Goal: Task Accomplishment & Management: Complete application form

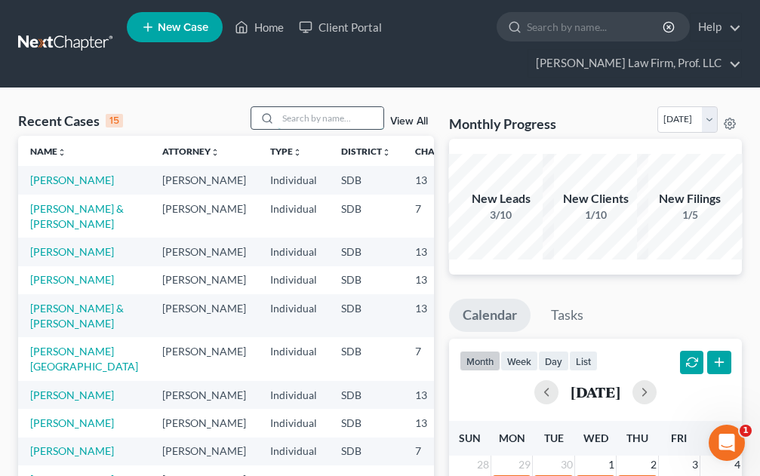
click at [298, 120] on input "search" at bounding box center [331, 118] width 106 height 22
type input "Ostbye"
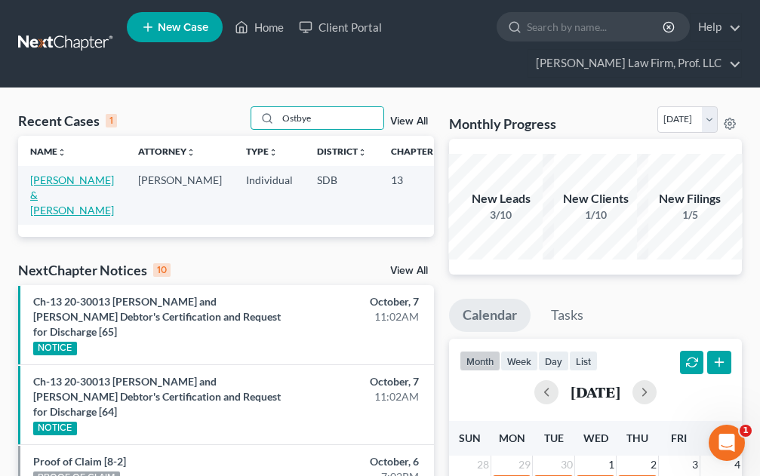
click at [54, 199] on link "Ostbye, Bradley & Cindi" at bounding box center [72, 195] width 84 height 43
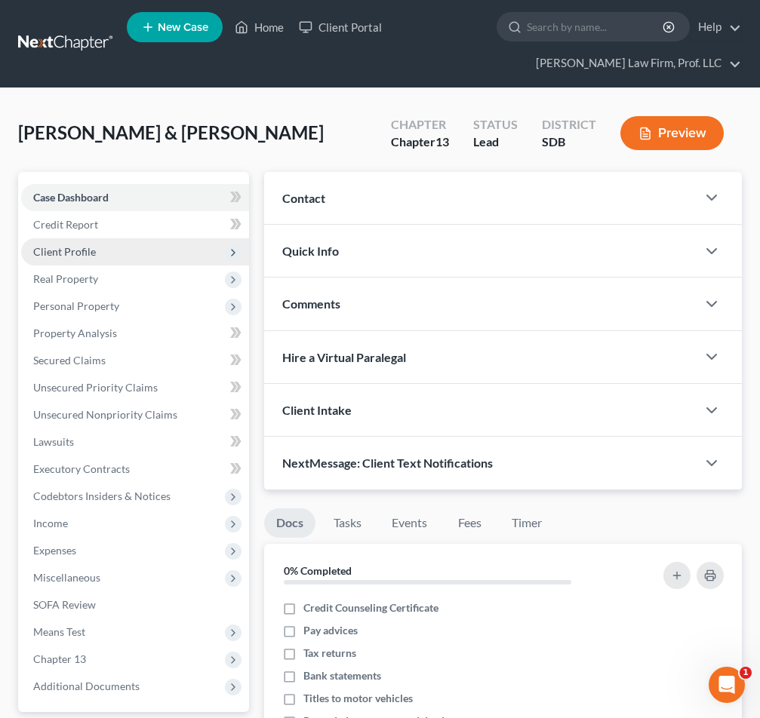
click at [88, 241] on span "Client Profile" at bounding box center [135, 251] width 228 height 27
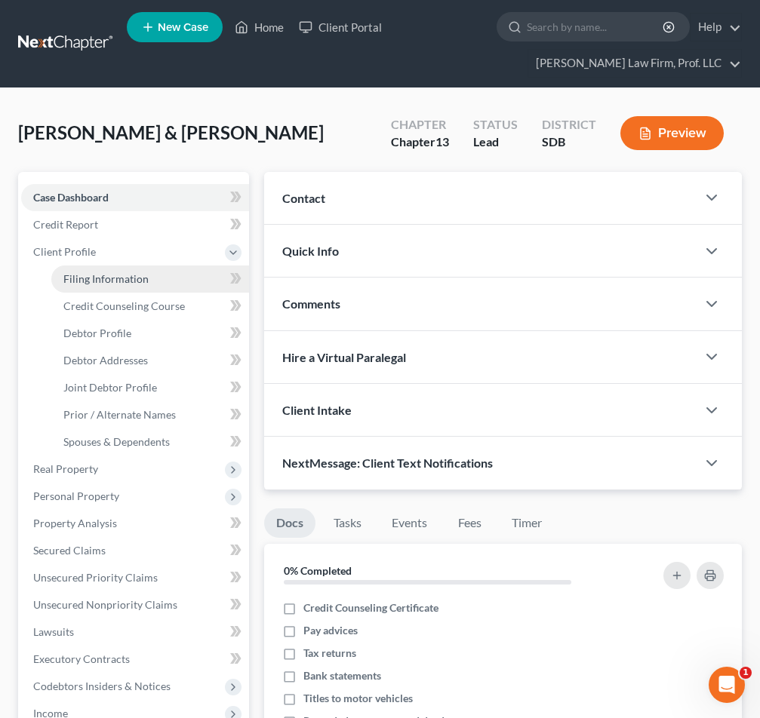
click at [131, 279] on span "Filing Information" at bounding box center [105, 278] width 85 height 13
select select "1"
select select "3"
select select "43"
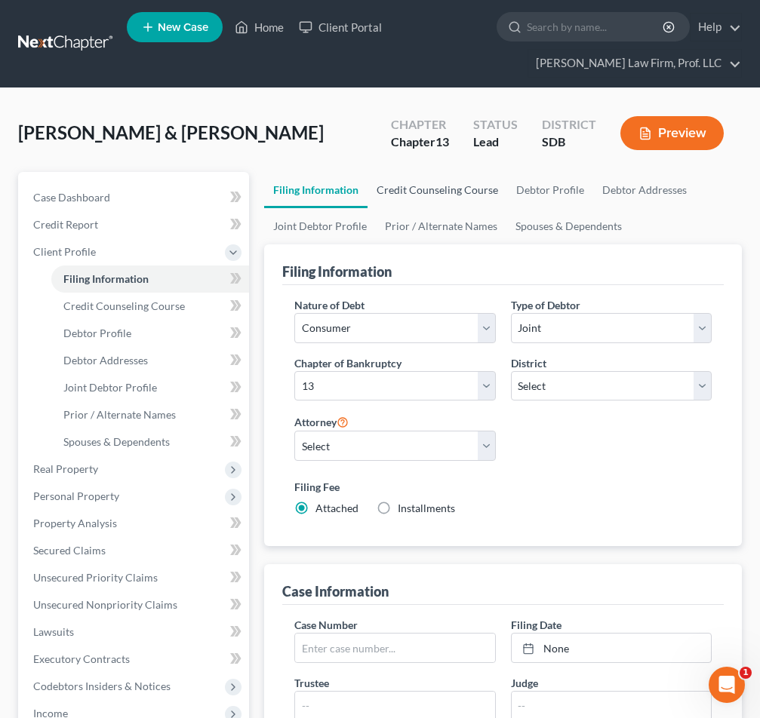
click at [435, 195] on link "Credit Counseling Course" at bounding box center [437, 190] width 140 height 36
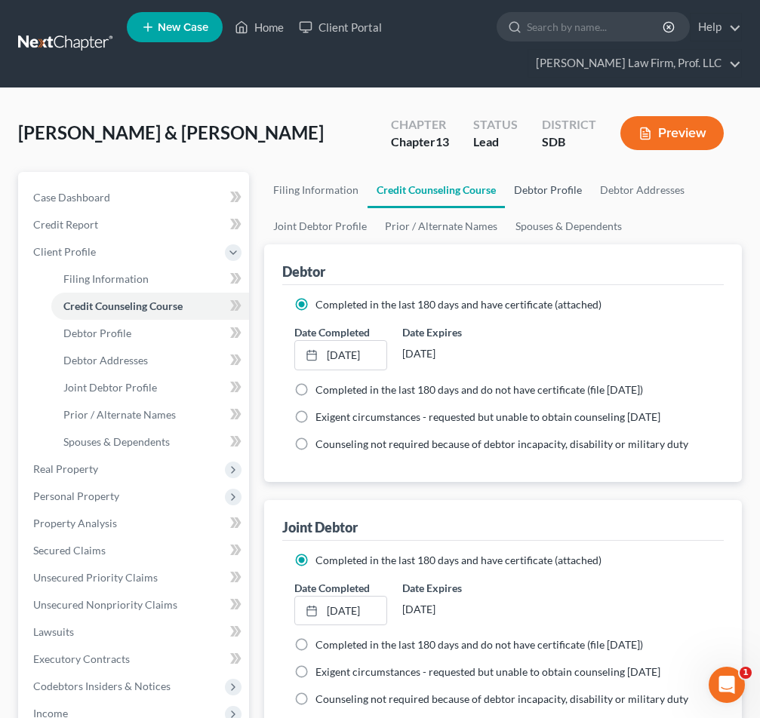
click at [548, 190] on link "Debtor Profile" at bounding box center [548, 190] width 86 height 36
select select "1"
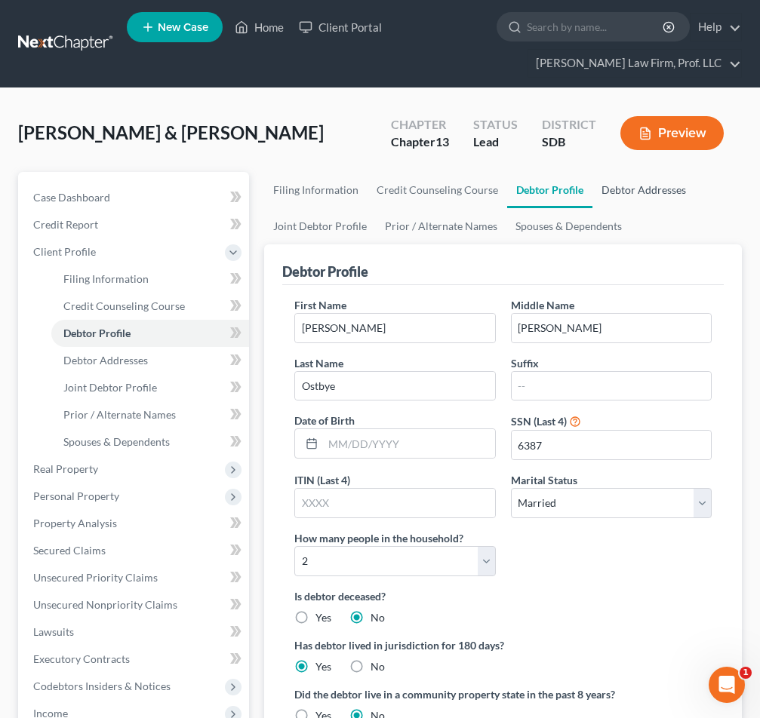
click at [611, 189] on link "Debtor Addresses" at bounding box center [643, 190] width 103 height 36
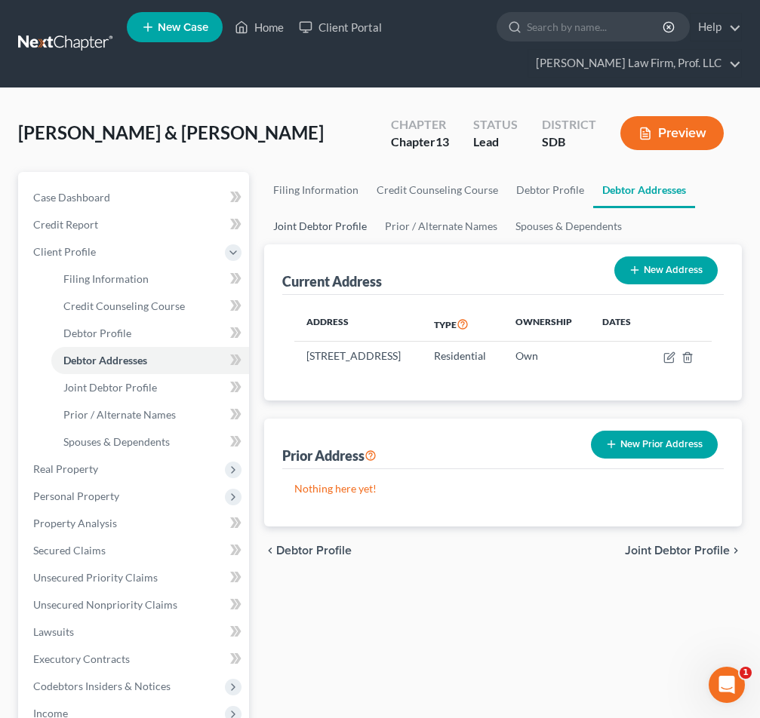
click at [324, 229] on link "Joint Debtor Profile" at bounding box center [320, 226] width 112 height 36
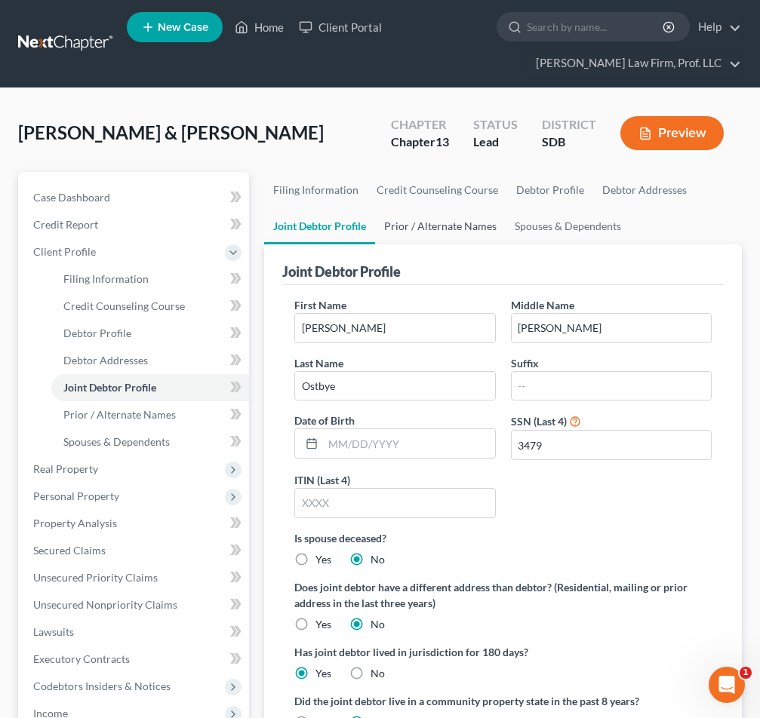
click at [446, 227] on link "Prior / Alternate Names" at bounding box center [440, 226] width 131 height 36
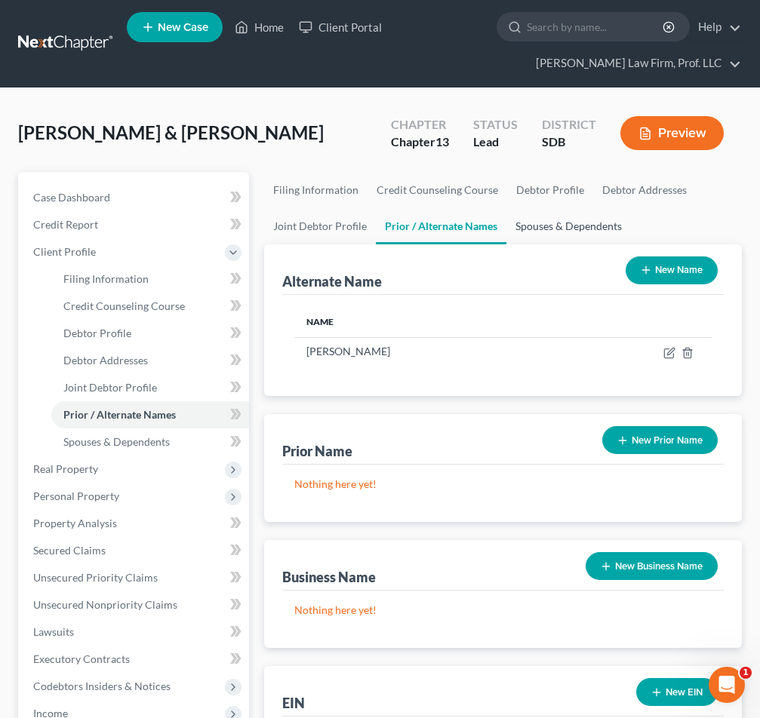
click at [531, 223] on link "Spouses & Dependents" at bounding box center [568, 226] width 124 height 36
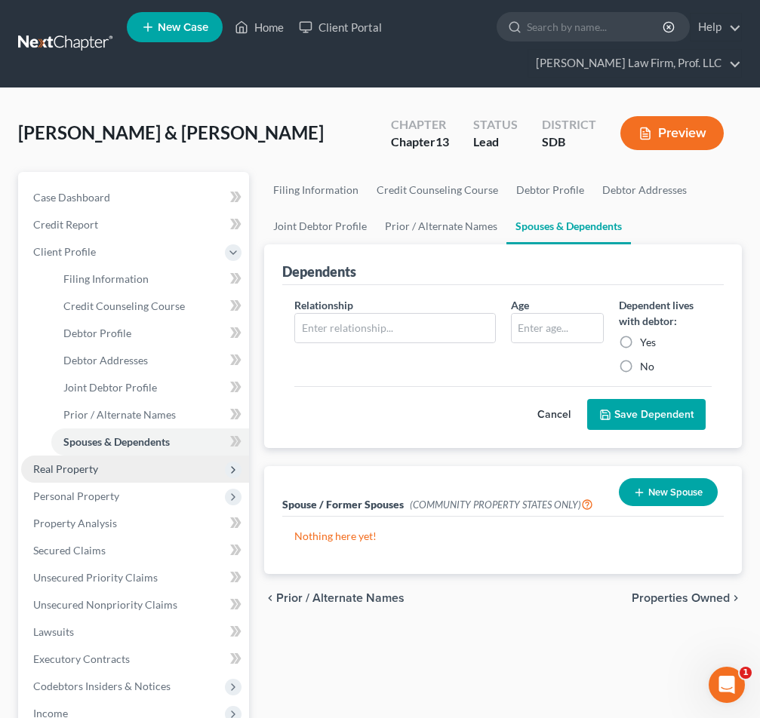
click at [64, 468] on span "Real Property" at bounding box center [65, 468] width 65 height 13
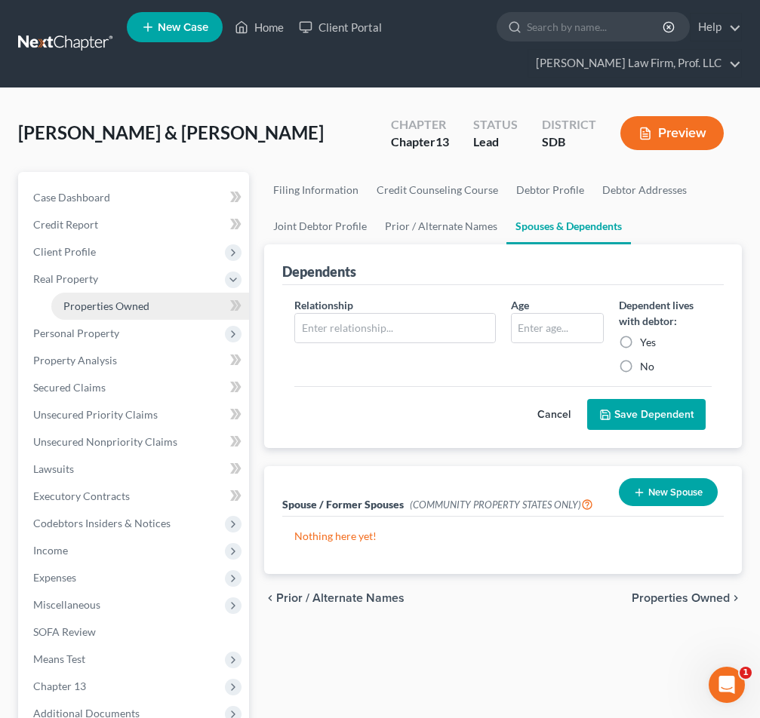
click at [96, 305] on span "Properties Owned" at bounding box center [106, 306] width 86 height 13
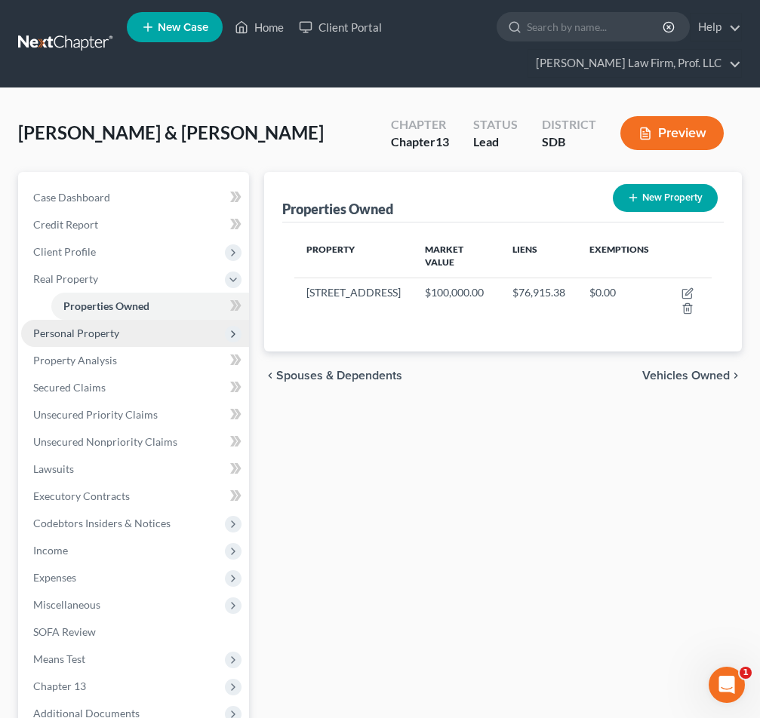
click at [104, 332] on span "Personal Property" at bounding box center [76, 333] width 86 height 13
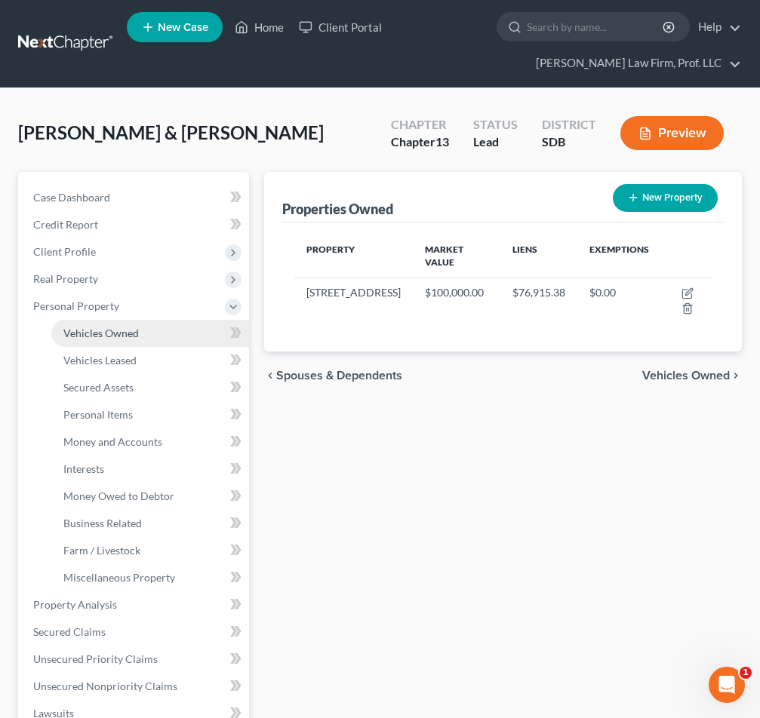
click at [103, 335] on span "Vehicles Owned" at bounding box center [100, 333] width 75 height 13
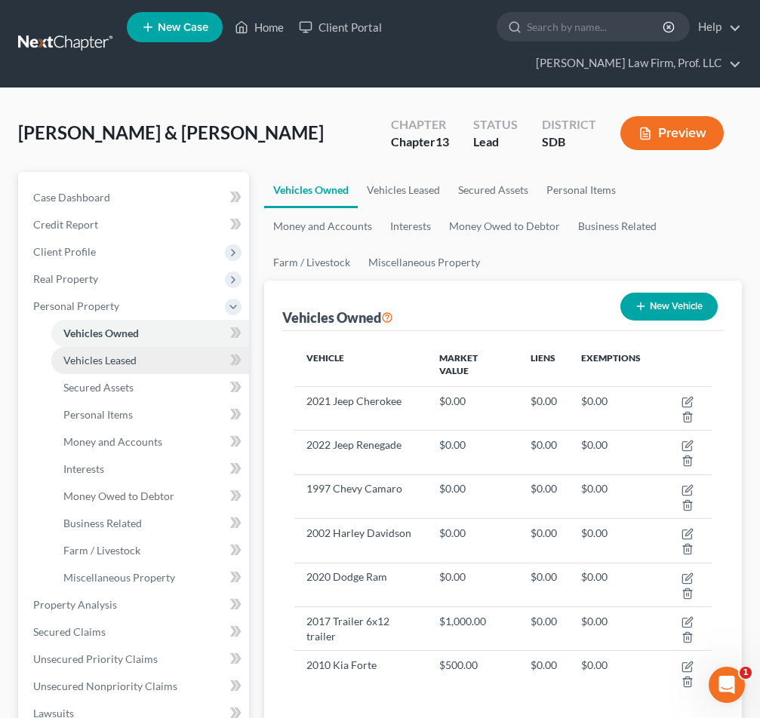
click at [108, 356] on span "Vehicles Leased" at bounding box center [99, 360] width 73 height 13
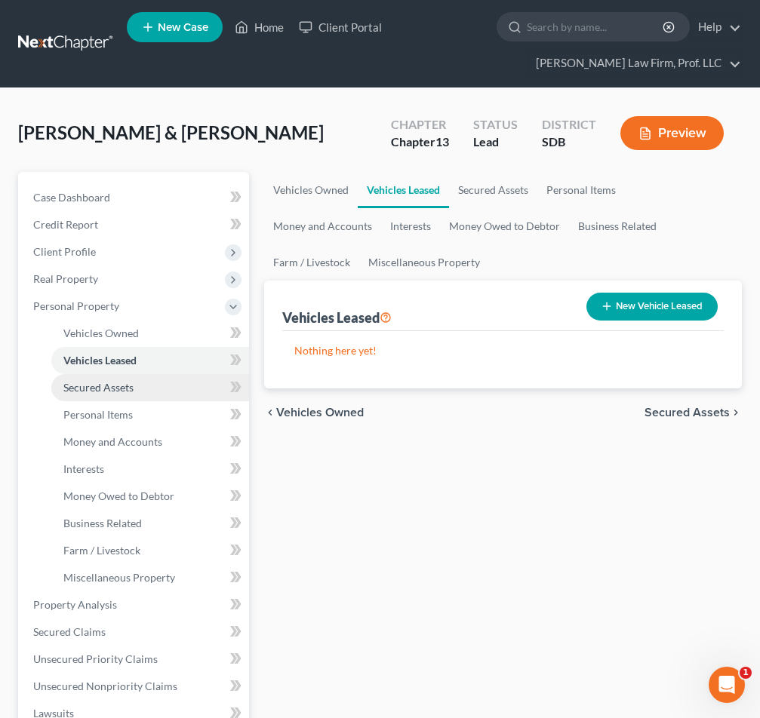
click at [99, 389] on span "Secured Assets" at bounding box center [98, 387] width 70 height 13
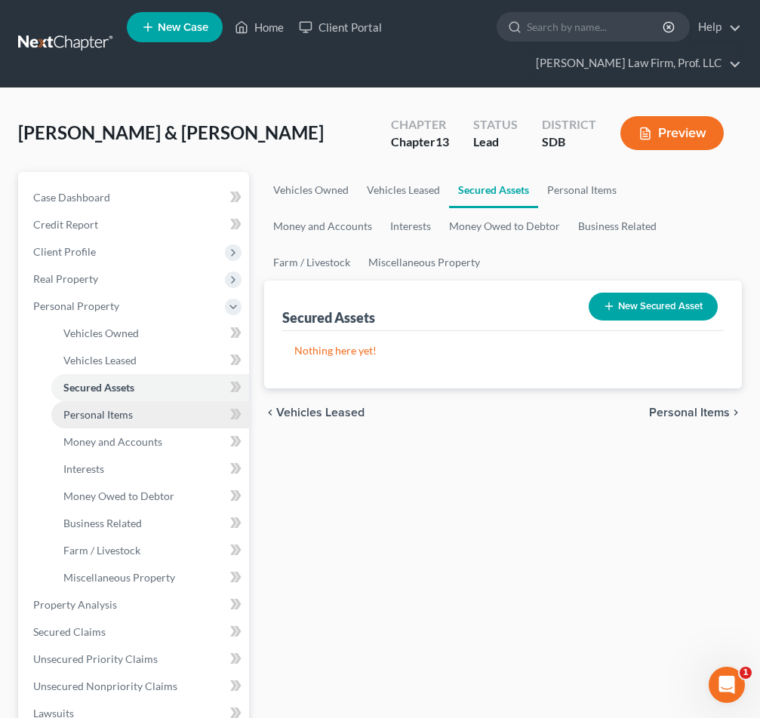
click at [106, 416] on span "Personal Items" at bounding box center [97, 414] width 69 height 13
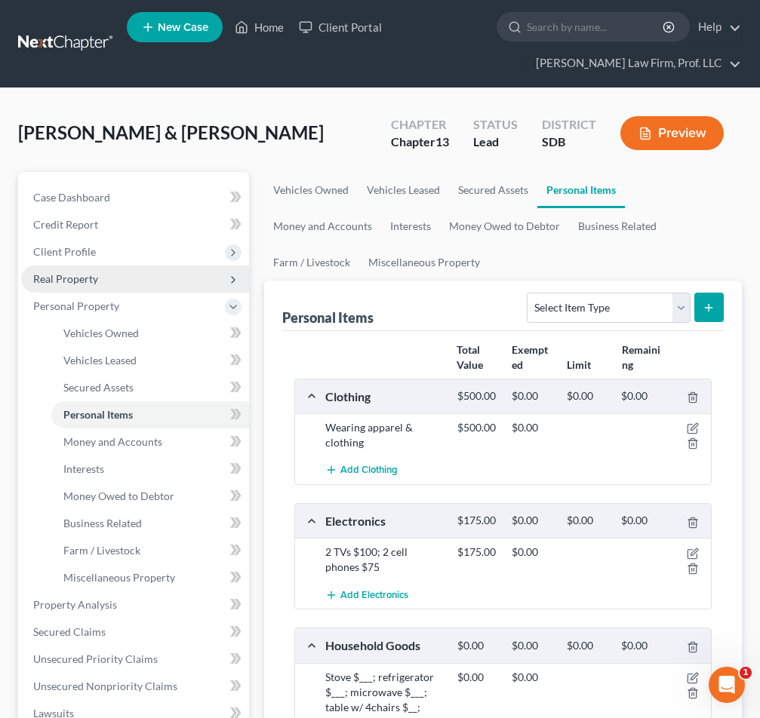
click at [79, 278] on span "Real Property" at bounding box center [65, 278] width 65 height 13
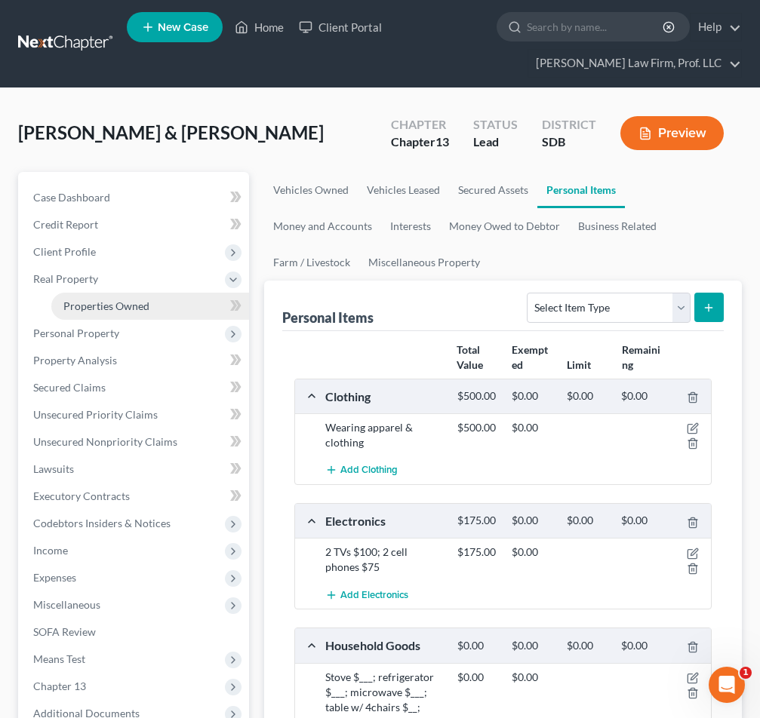
click at [91, 303] on span "Properties Owned" at bounding box center [106, 306] width 86 height 13
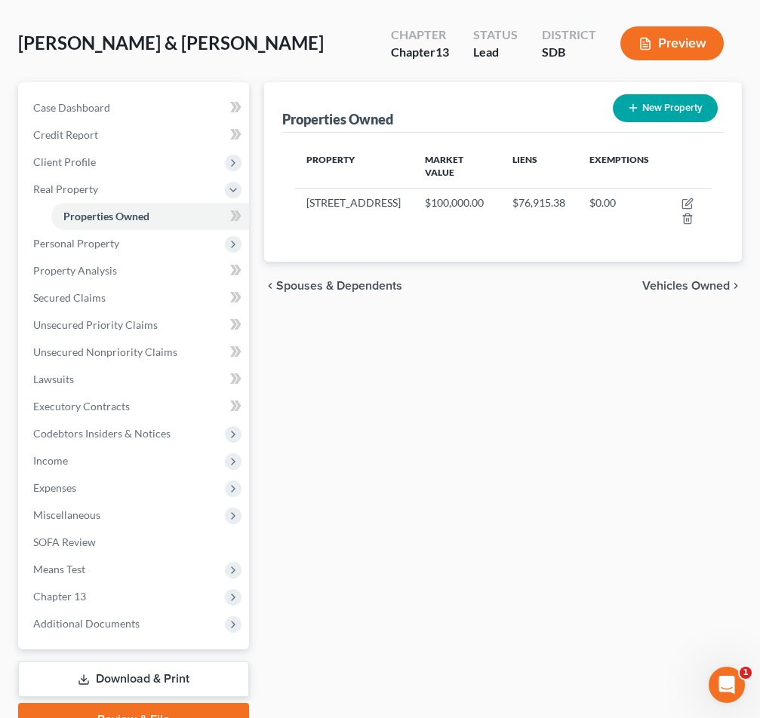
scroll to position [165, 0]
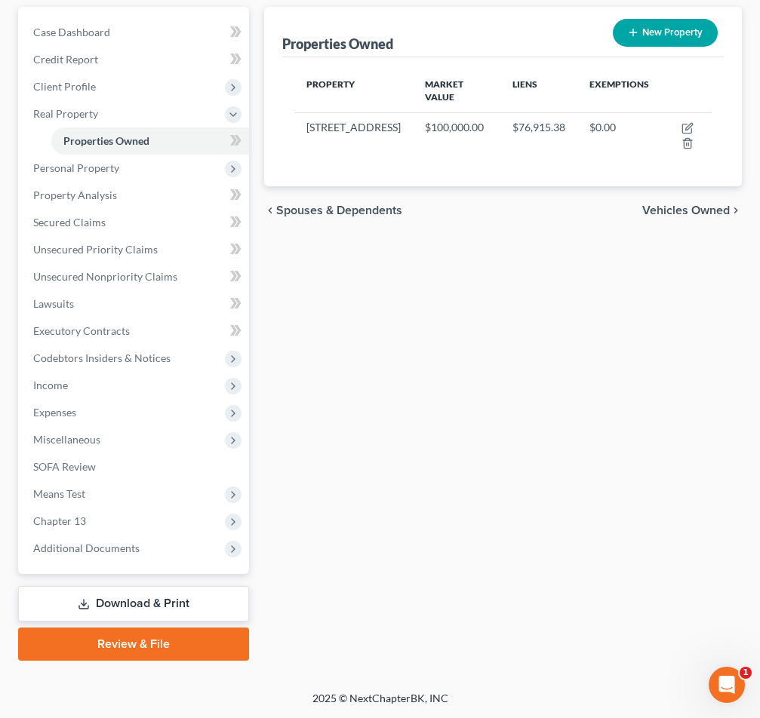
drag, startPoint x: 85, startPoint y: 610, endPoint x: 137, endPoint y: 600, distance: 52.4
click at [85, 610] on link "Download & Print" at bounding box center [133, 603] width 231 height 35
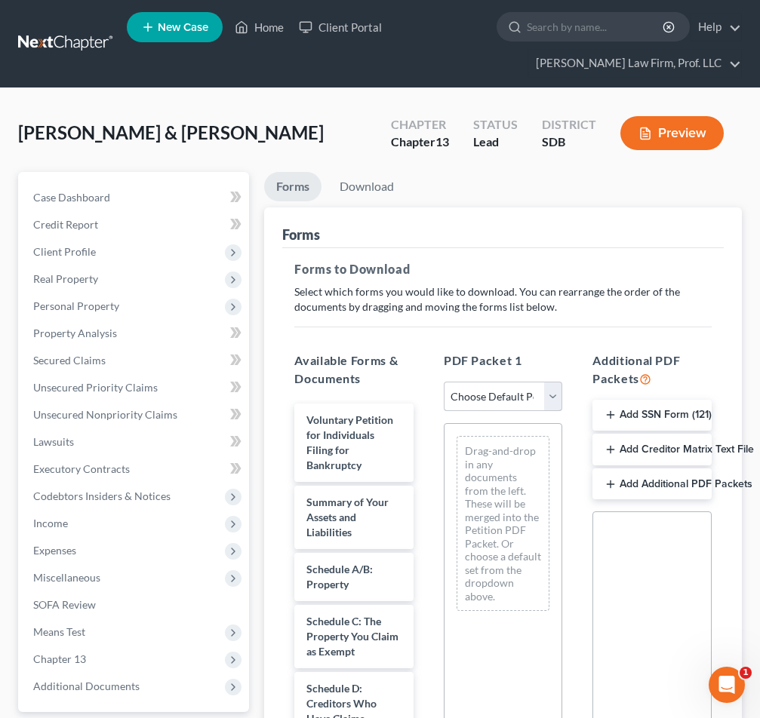
drag, startPoint x: 468, startPoint y: 392, endPoint x: 469, endPoint y: 404, distance: 12.8
click at [468, 392] on select "Choose Default Petition PDF Packet Complete Bankruptcy Petition (all forms and …" at bounding box center [503, 397] width 119 height 30
select select "0"
click at [444, 382] on select "Choose Default Petition PDF Packet Complete Bankruptcy Petition (all forms and …" at bounding box center [503, 397] width 119 height 30
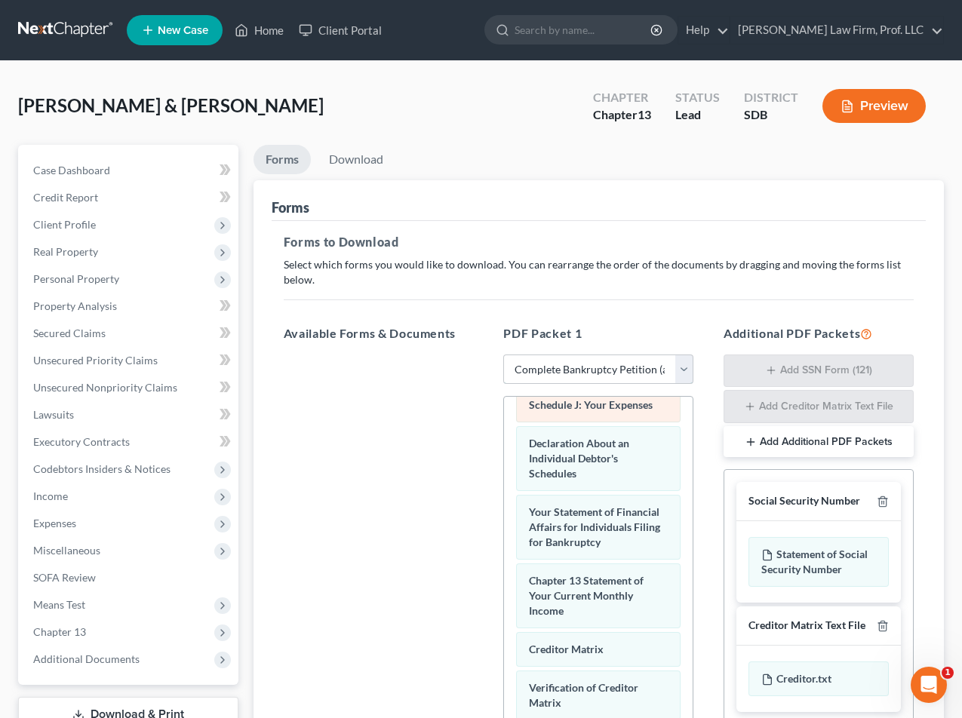
scroll to position [453, 0]
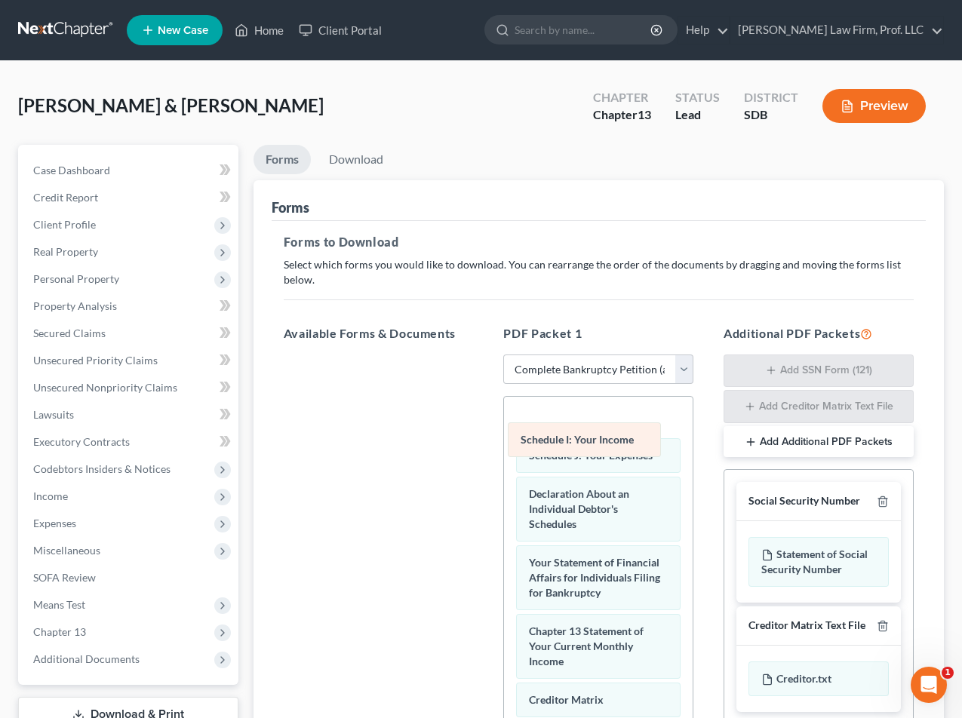
drag, startPoint x: 586, startPoint y: 448, endPoint x: 578, endPoint y: 441, distance: 11.2
click at [578, 441] on div "Schedule I: Your Income Voluntary Petition for Individuals Filing for Bankruptc…" at bounding box center [598, 474] width 189 height 1061
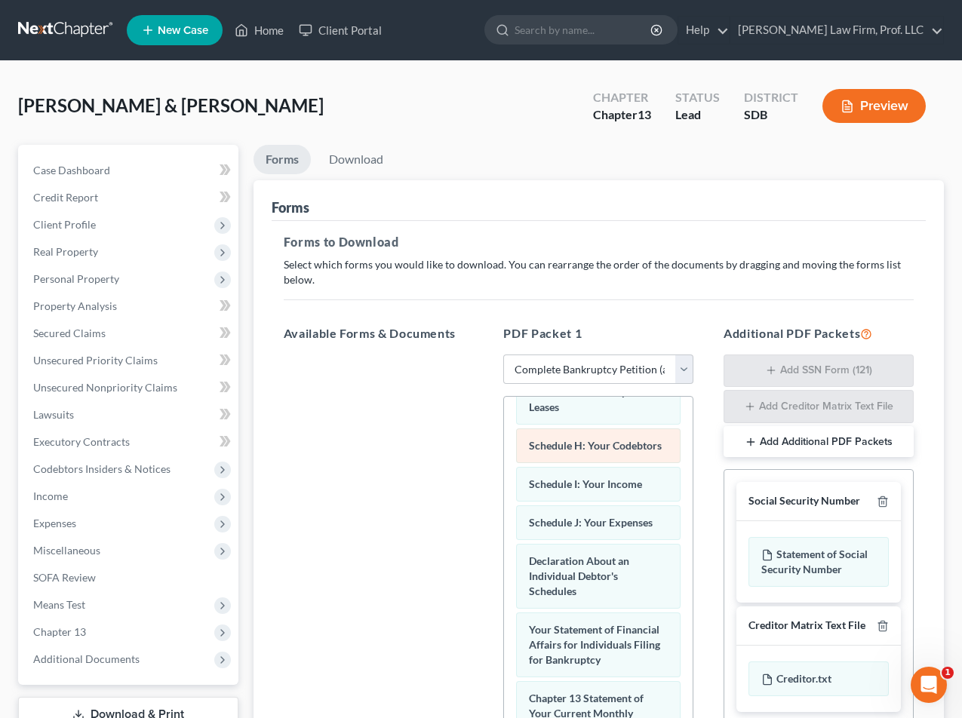
scroll to position [377, 0]
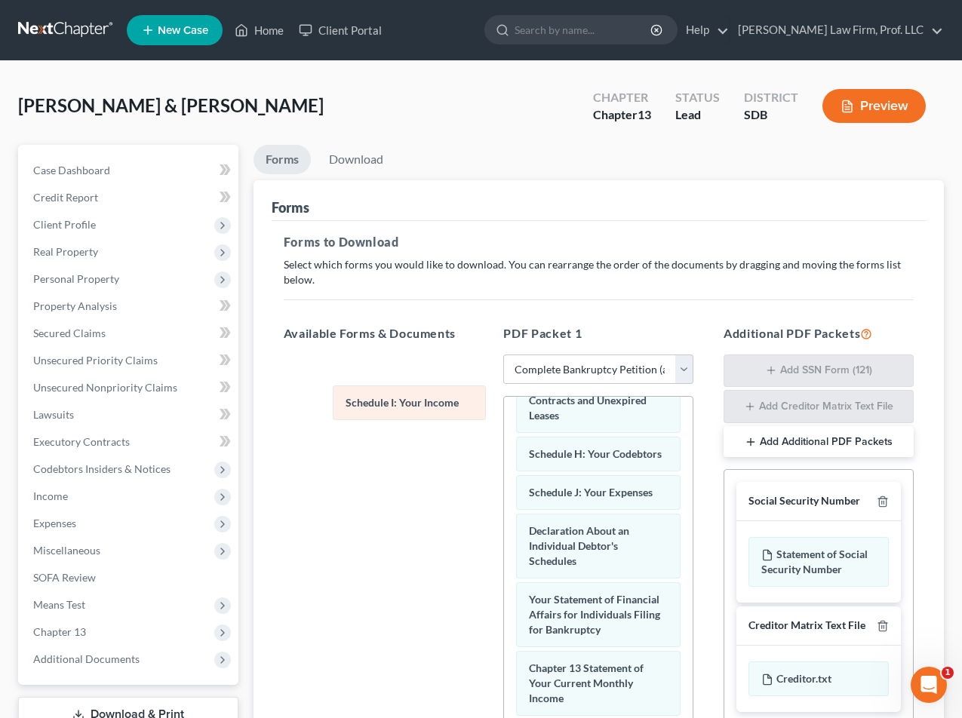
drag, startPoint x: 573, startPoint y: 518, endPoint x: 382, endPoint y: 383, distance: 234.4
click at [504, 383] on div "Schedule I: Your Income Voluntary Petition for Individuals Filing for Bankruptc…" at bounding box center [598, 531] width 189 height 1022
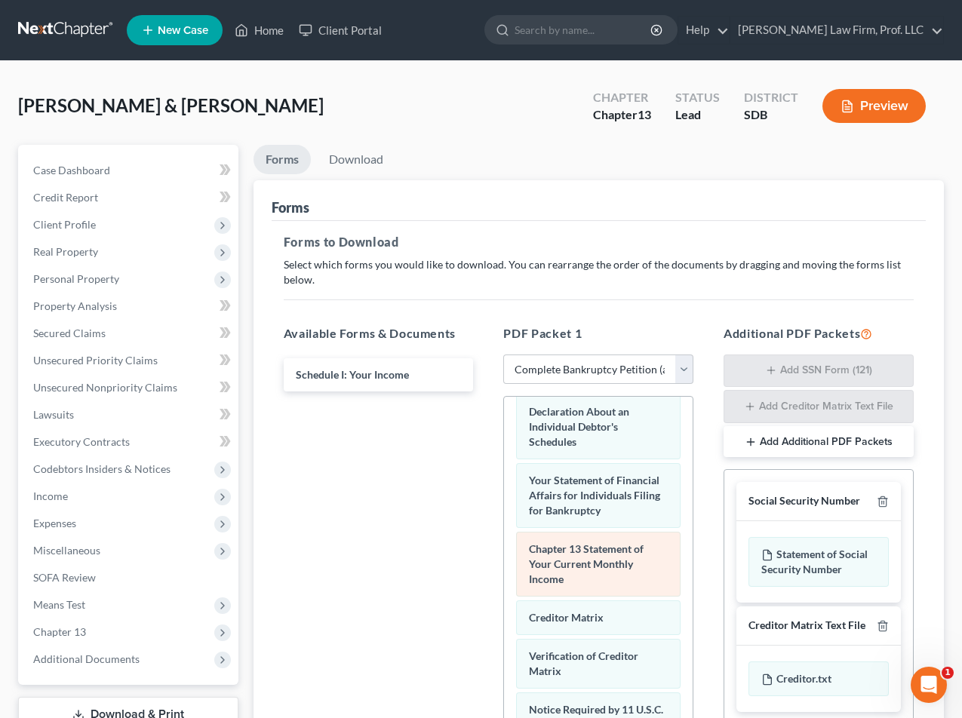
scroll to position [528, 0]
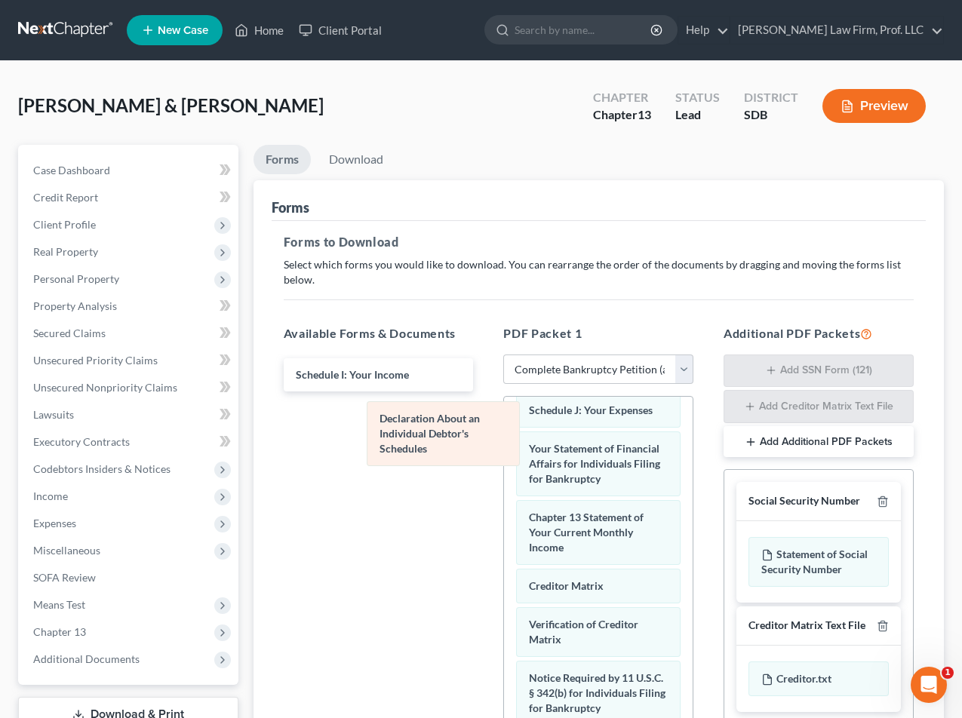
drag, startPoint x: 591, startPoint y: 425, endPoint x: 422, endPoint y: 422, distance: 169.0
click at [504, 426] on div "Declaration About an Individual Debtor's Schedules Voluntary Petition for Indiv…" at bounding box center [598, 414] width 189 height 954
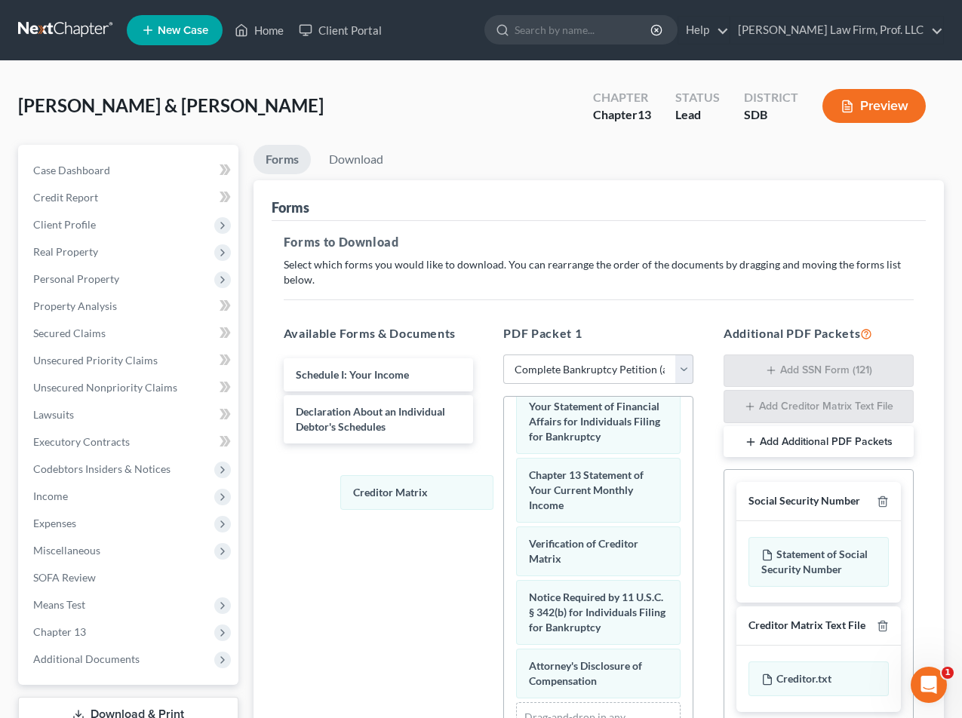
drag, startPoint x: 579, startPoint y: 486, endPoint x: 465, endPoint y: 503, distance: 115.2
click at [504, 485] on div "Creditor Matrix Voluntary Petition for Individuals Filing for Bankruptcy Summar…" at bounding box center [598, 352] width 189 height 915
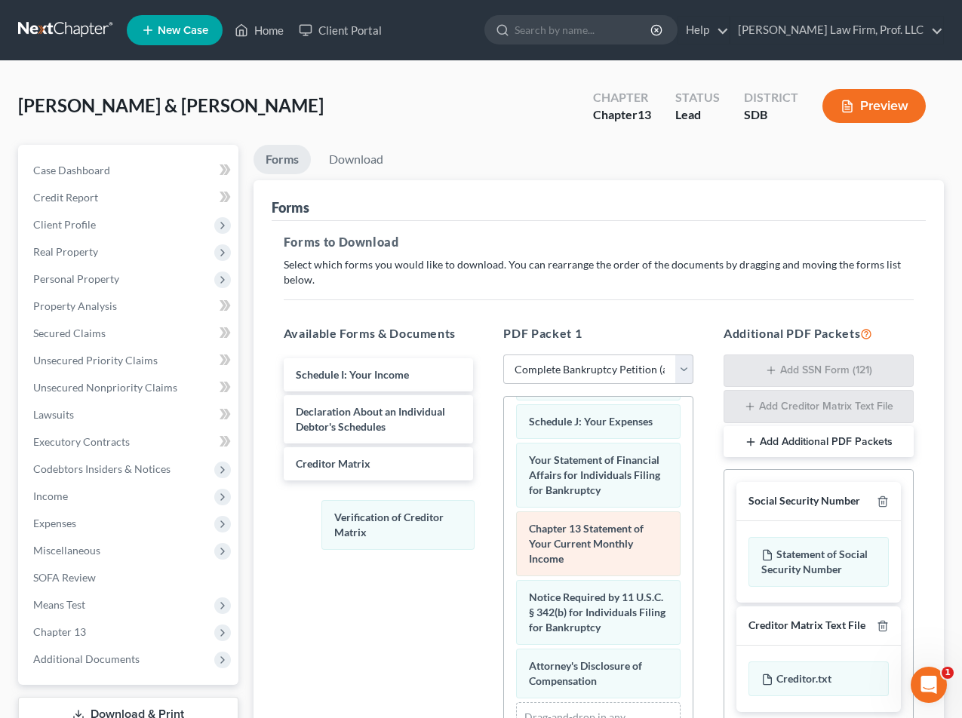
drag, startPoint x: 558, startPoint y: 533, endPoint x: 532, endPoint y: 558, distance: 36.3
click at [504, 521] on div "Verification of Creditor Matrix Voluntary Petition for Individuals Filing for B…" at bounding box center [598, 380] width 189 height 862
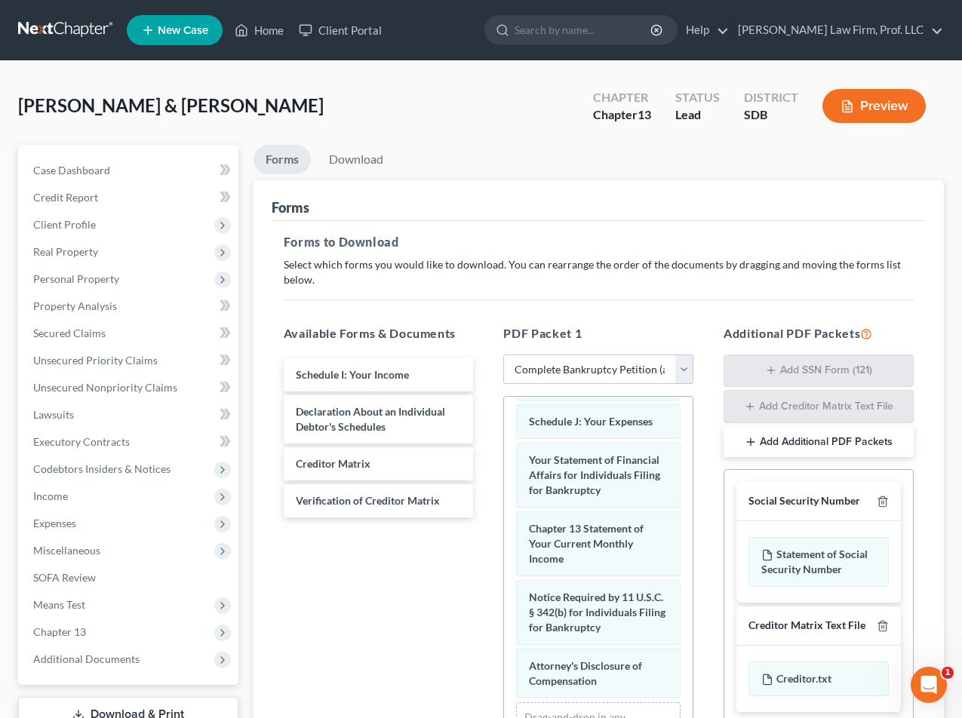
click at [504, 539] on div "Voluntary Petition for Individuals Filing for Bankruptcy Summary of Your Assets…" at bounding box center [598, 380] width 189 height 862
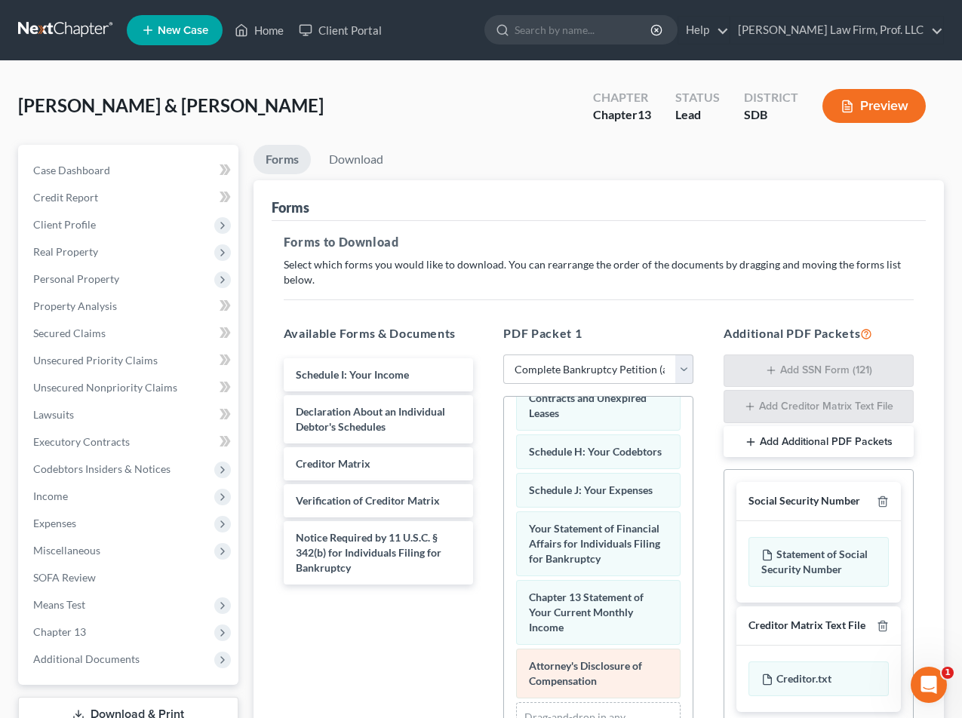
scroll to position [371, 0]
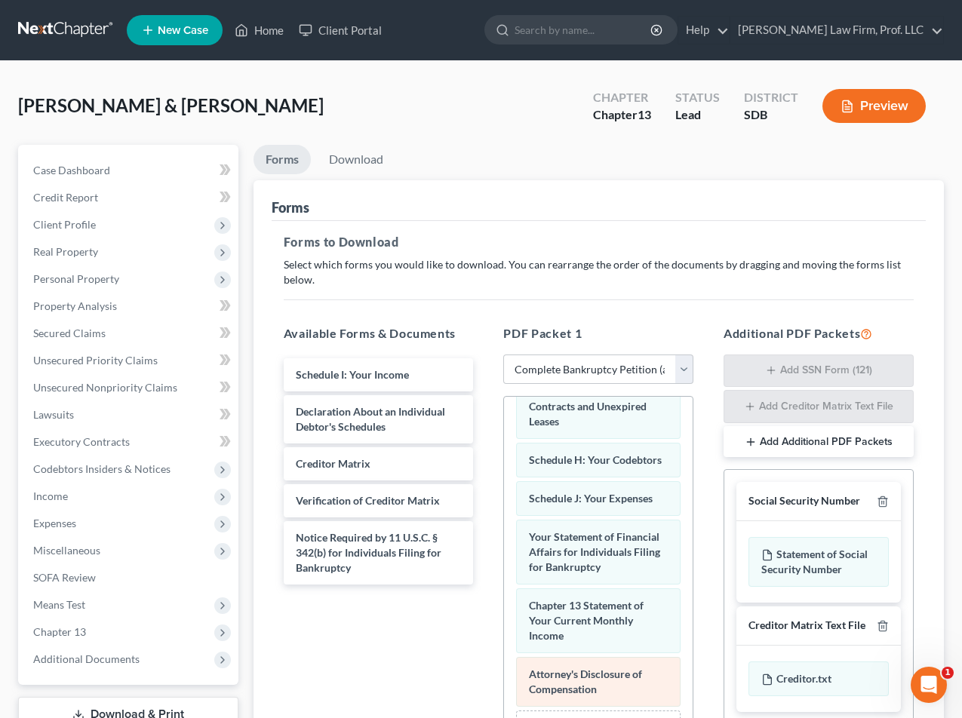
click at [504, 585] on div "Voluntary Petition for Individuals Filing for Bankruptcy Summary of Your Assets…" at bounding box center [598, 422] width 189 height 793
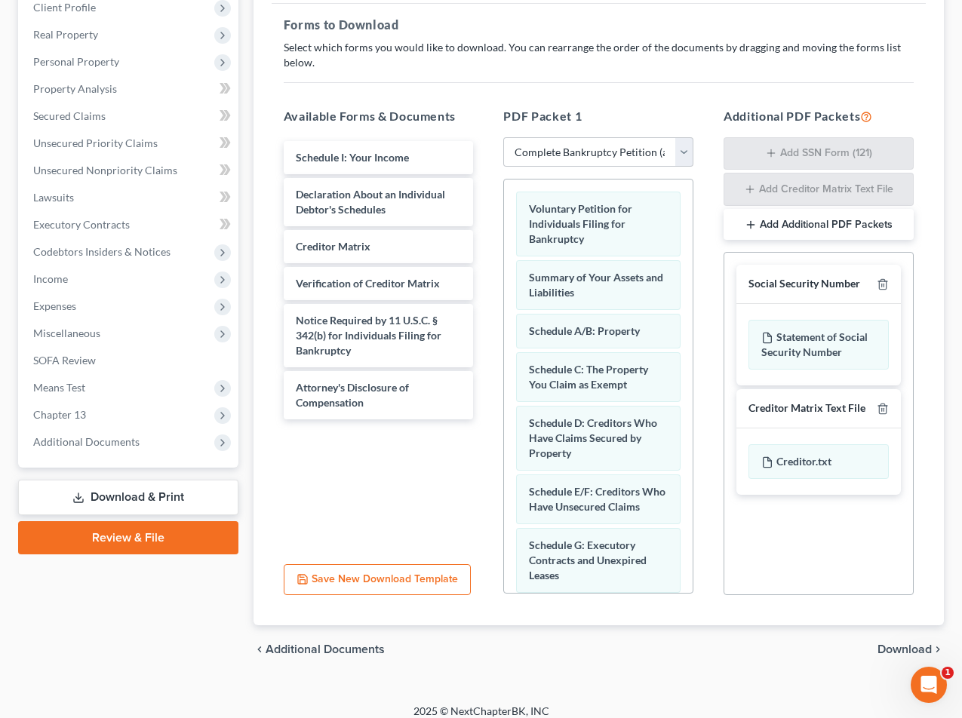
scroll to position [226, 0]
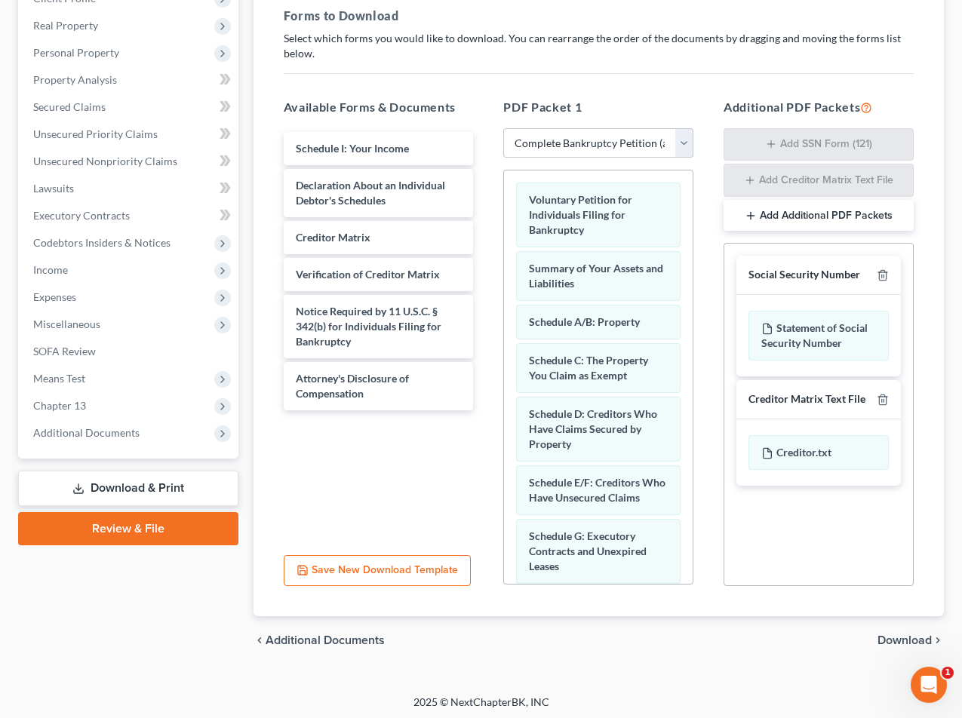
click at [894, 640] on span "Download" at bounding box center [904, 640] width 54 height 12
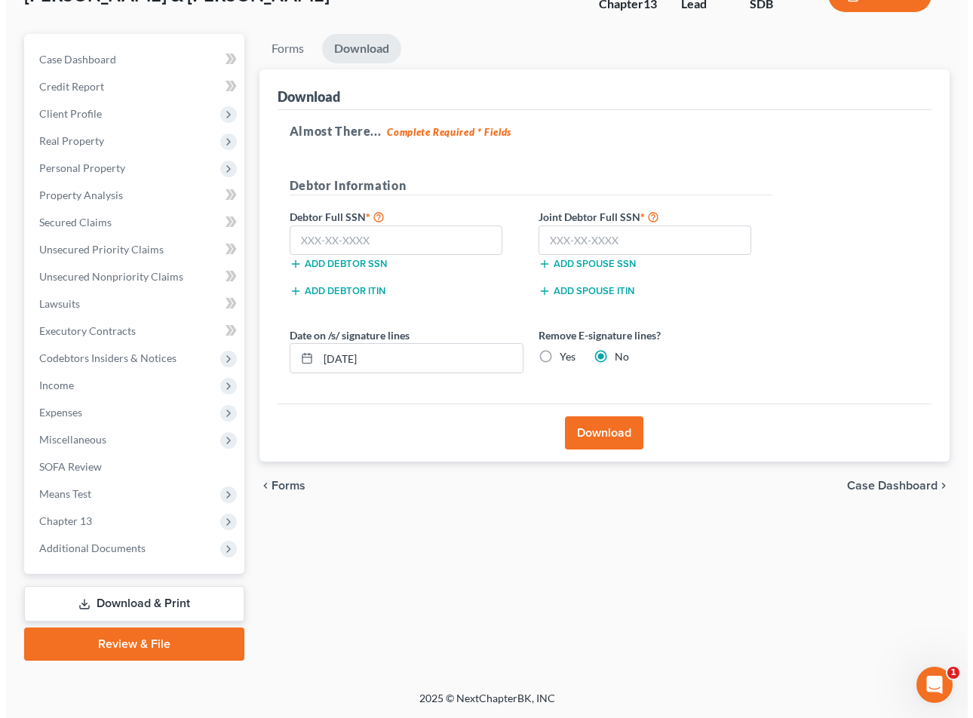
scroll to position [111, 0]
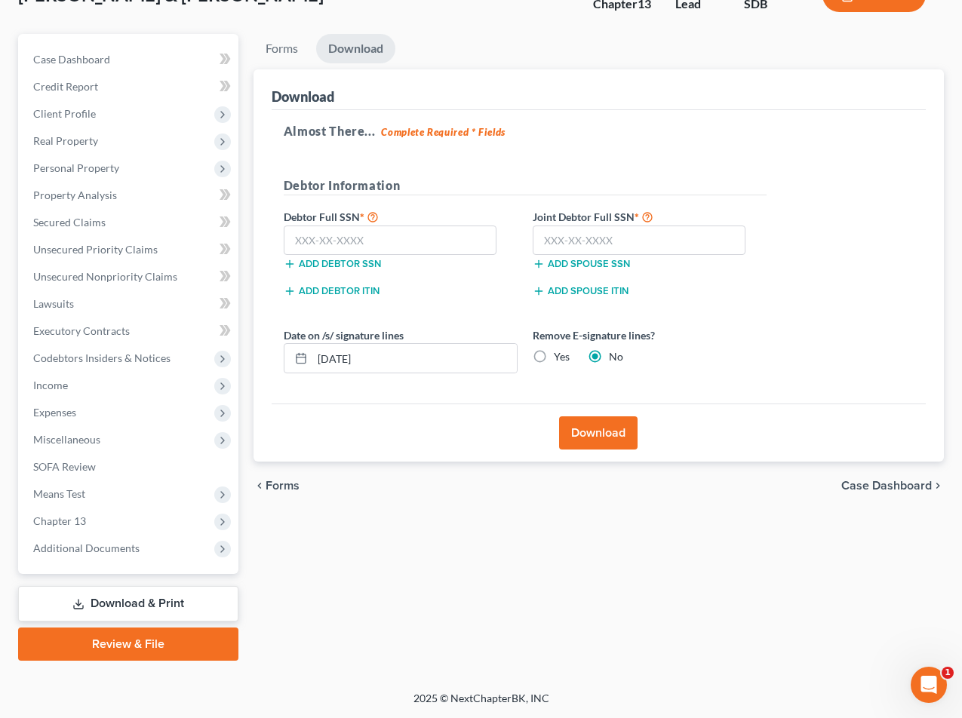
click at [564, 441] on button "Download" at bounding box center [598, 432] width 78 height 33
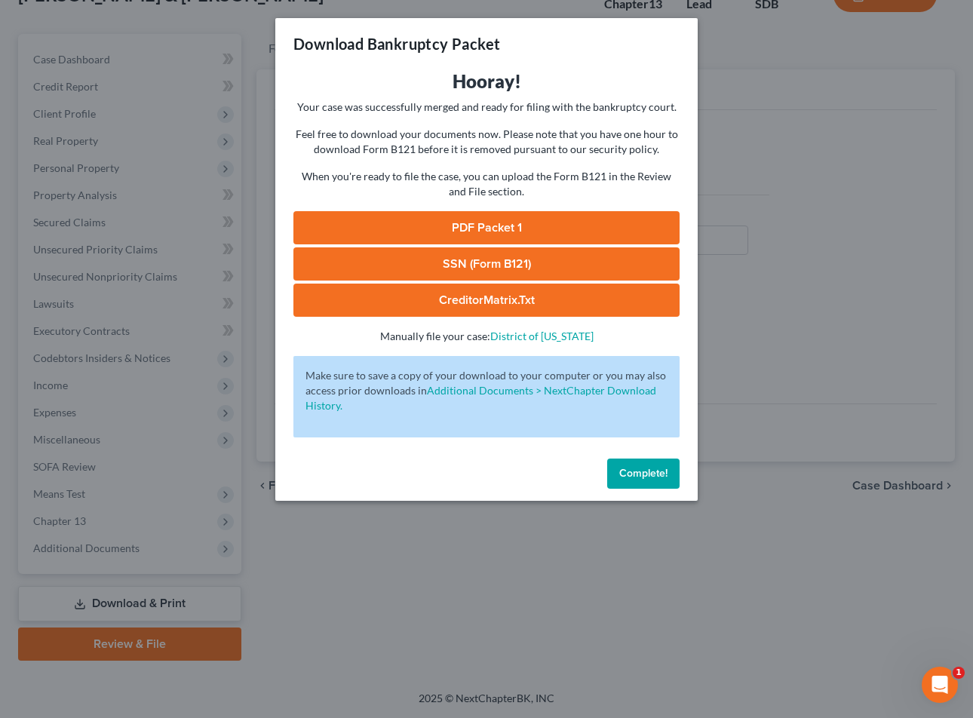
click at [488, 221] on link "PDF Packet 1" at bounding box center [486, 227] width 386 height 33
